Goal: Information Seeking & Learning: Learn about a topic

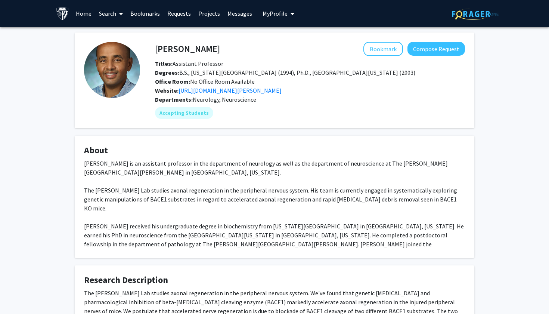
click at [135, 18] on link "Bookmarks" at bounding box center [145, 13] width 37 height 26
click at [142, 16] on link "Bookmarks" at bounding box center [145, 13] width 37 height 26
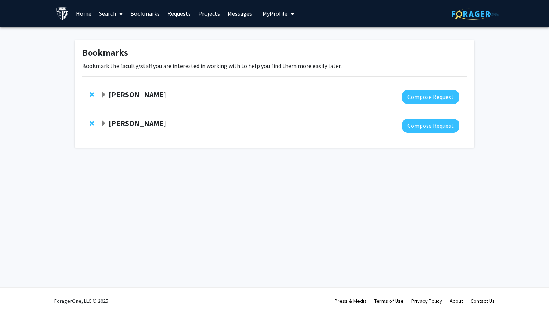
click at [111, 12] on link "Search" at bounding box center [110, 13] width 31 height 26
click at [121, 37] on span "Faculty/Staff" at bounding box center [122, 34] width 55 height 15
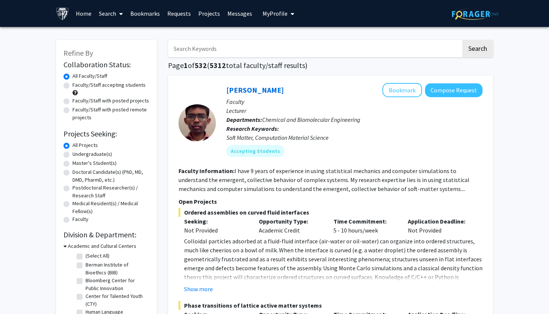
click at [113, 87] on label "Faculty/Staff accepting students" at bounding box center [109, 85] width 73 height 8
click at [77, 86] on input "Faculty/Staff accepting students" at bounding box center [75, 83] width 5 height 5
radio input "true"
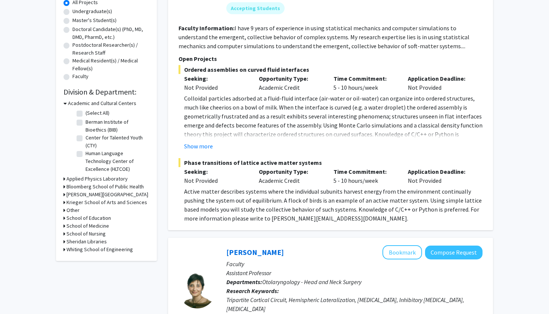
scroll to position [144, 0]
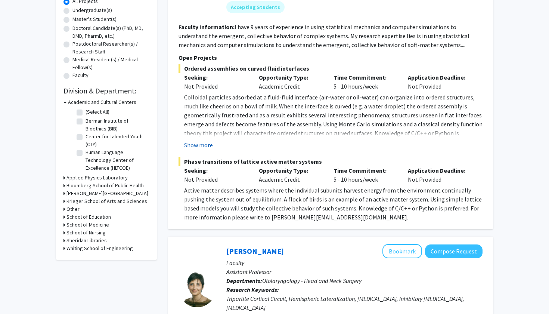
click at [202, 147] on button "Show more" at bounding box center [198, 145] width 29 height 9
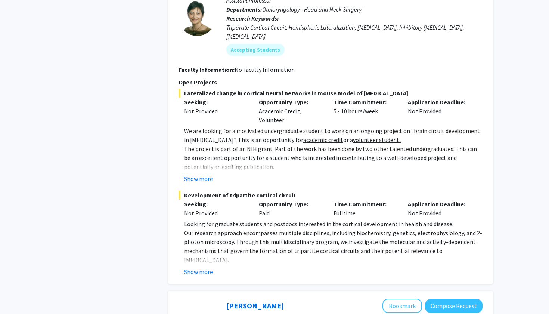
scroll to position [422, 0]
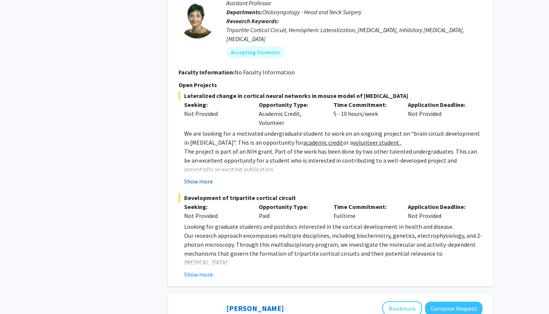
click at [202, 177] on button "Show more" at bounding box center [198, 181] width 29 height 9
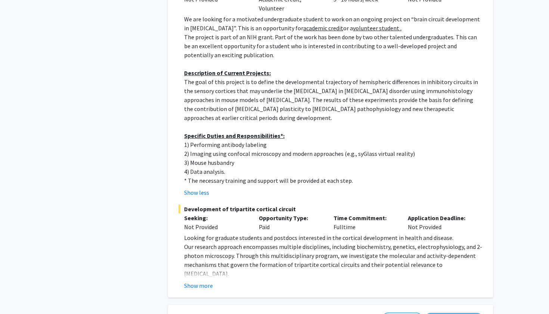
scroll to position [544, 0]
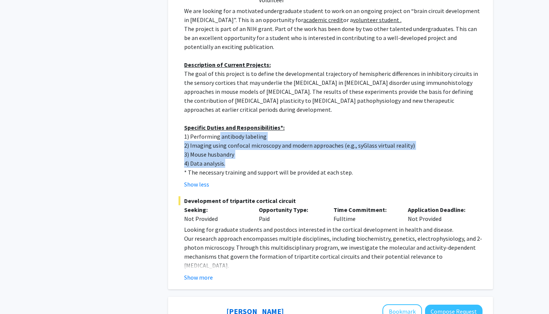
drag, startPoint x: 219, startPoint y: 129, endPoint x: 231, endPoint y: 156, distance: 29.6
click at [231, 156] on div "We are looking for a motivated undergraduate student to work on an ongoing proj…" at bounding box center [333, 91] width 299 height 170
click at [231, 159] on p "4) Data analysis." at bounding box center [333, 163] width 299 height 9
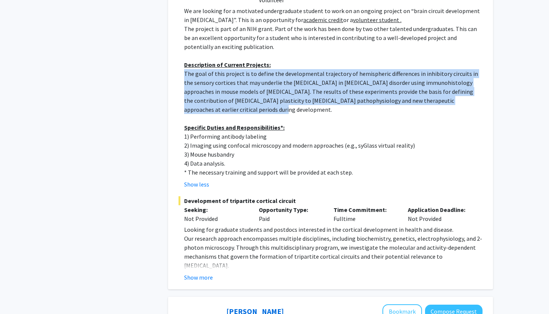
drag, startPoint x: 178, startPoint y: 61, endPoint x: 222, endPoint y: 100, distance: 58.3
click at [222, 100] on div "[PERSON_NAME] Bookmark Compose Request Faculty Assistant Professor Departments:…" at bounding box center [330, 67] width 325 height 444
click at [222, 100] on p "The goal of this project is to define the developmental trajectory of hemispher…" at bounding box center [333, 91] width 299 height 45
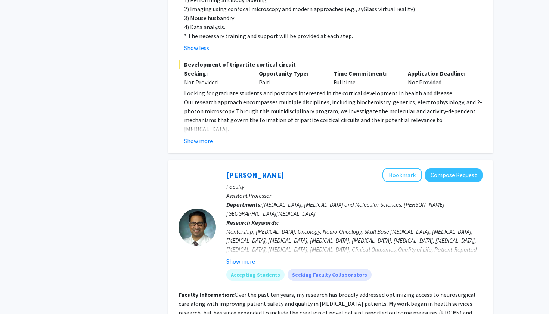
scroll to position [684, 0]
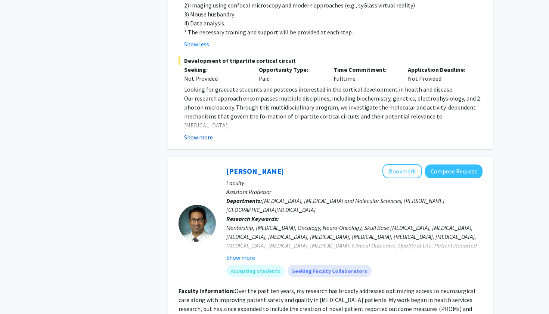
click at [204, 133] on button "Show more" at bounding box center [198, 137] width 29 height 9
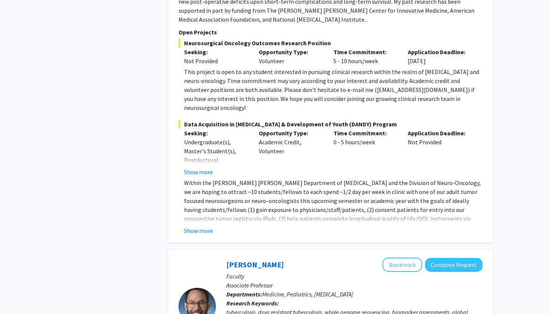
scroll to position [1039, 0]
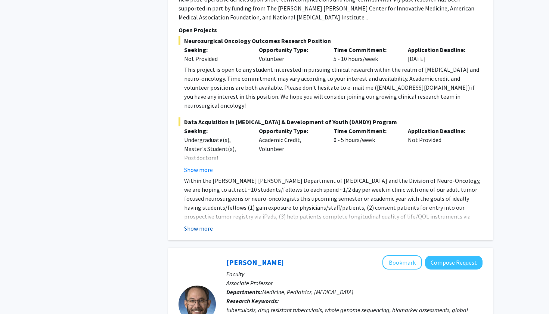
click at [209, 224] on button "Show more" at bounding box center [198, 228] width 29 height 9
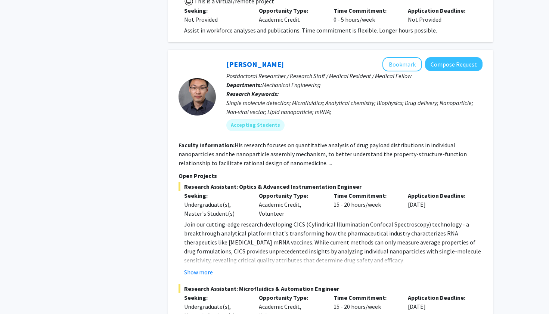
scroll to position [2534, 0]
